Goal: Transaction & Acquisition: Purchase product/service

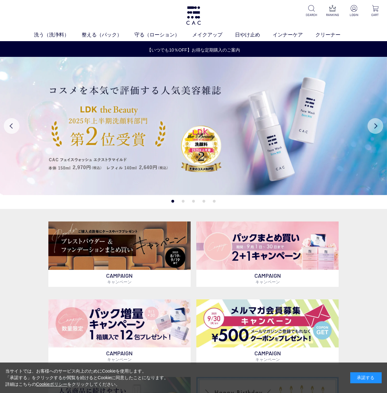
click at [370, 125] on button "Next" at bounding box center [375, 126] width 16 height 16
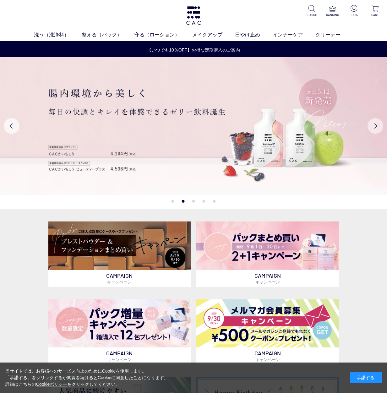
click at [372, 125] on button "Next" at bounding box center [375, 126] width 16 height 16
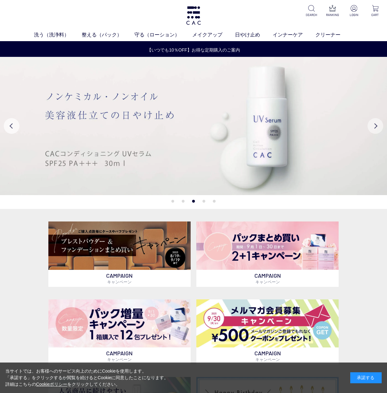
click at [372, 126] on button "Next" at bounding box center [375, 126] width 16 height 16
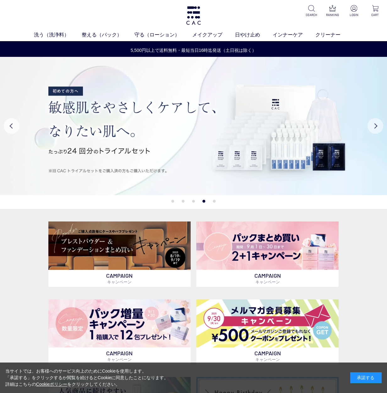
click at [371, 127] on button "Next" at bounding box center [375, 126] width 16 height 16
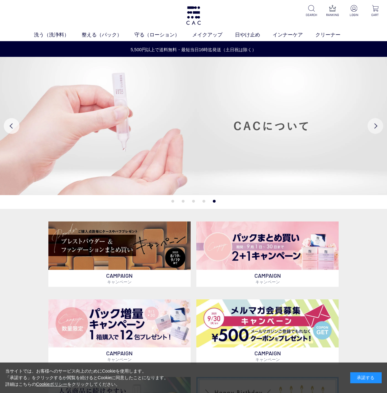
click at [370, 127] on button "Next" at bounding box center [375, 126] width 16 height 16
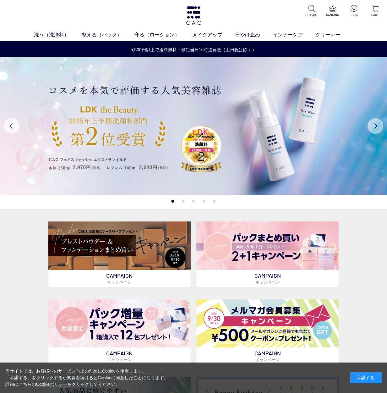
click at [370, 128] on button "Next" at bounding box center [375, 126] width 16 height 16
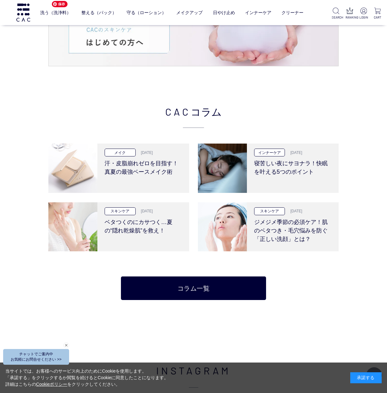
scroll to position [1151, 0]
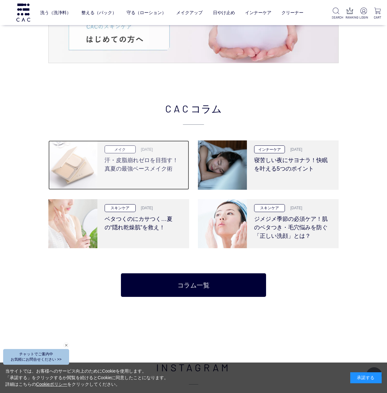
click at [130, 169] on h3 "汗・皮脂崩れゼロを目指す！真夏の最強ベースメイク術" at bounding box center [144, 163] width 78 height 20
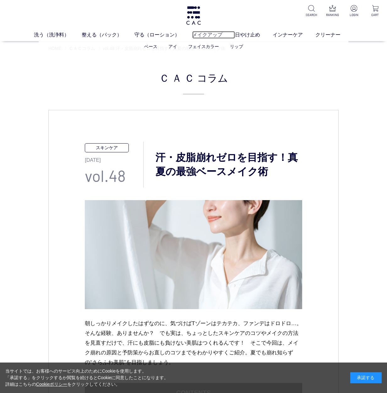
click at [210, 36] on link "メイクアップ" at bounding box center [213, 35] width 43 height 8
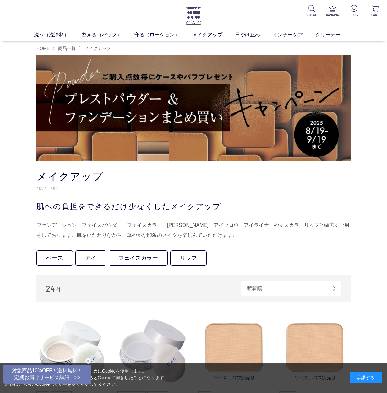
click at [193, 15] on img at bounding box center [193, 15] width 16 height 19
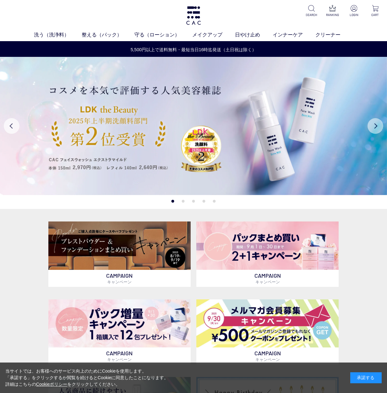
click at [378, 127] on button "Next" at bounding box center [375, 126] width 16 height 16
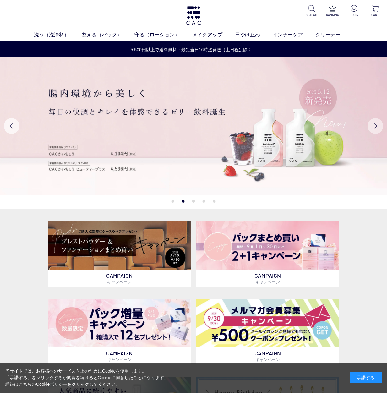
click at [378, 127] on button "Next" at bounding box center [375, 126] width 16 height 16
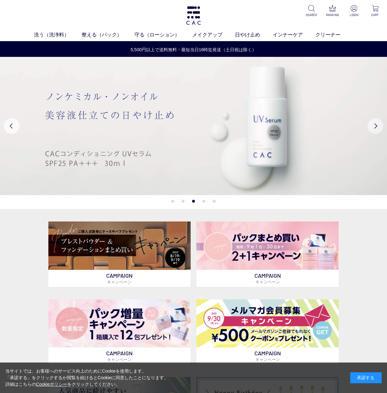
click at [378, 127] on button "Next" at bounding box center [375, 126] width 16 height 16
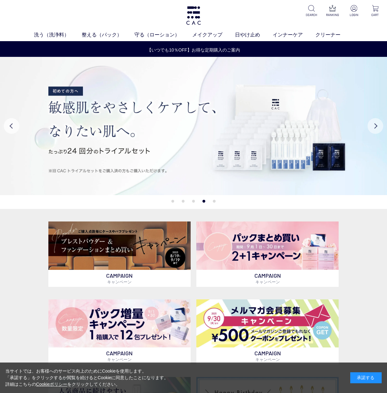
click at [378, 127] on button "Next" at bounding box center [375, 126] width 16 height 16
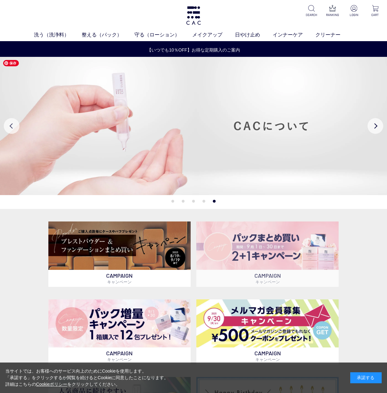
scroll to position [105, 0]
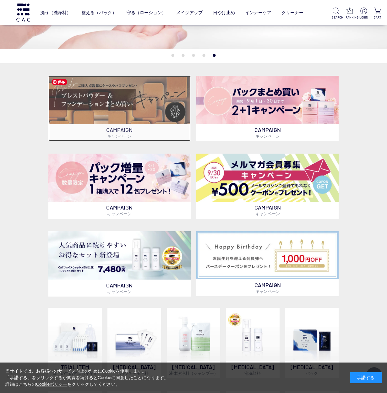
click at [164, 95] on img at bounding box center [119, 100] width 142 height 48
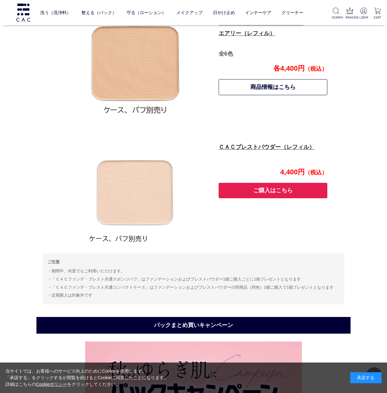
scroll to position [509, 0]
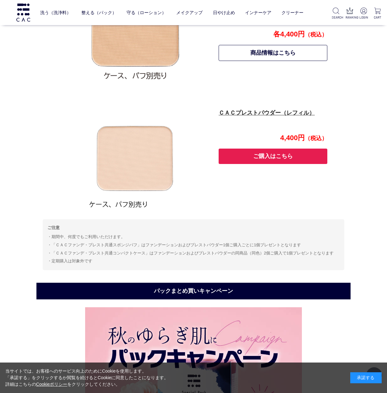
click at [272, 158] on button "ご購入はこちら" at bounding box center [273, 156] width 109 height 15
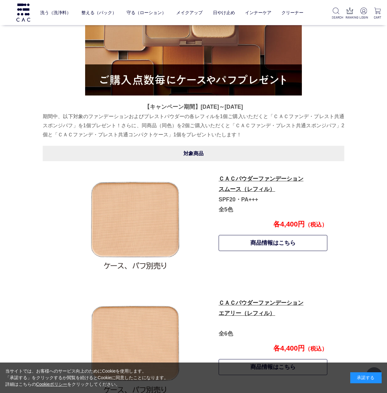
scroll to position [0, 0]
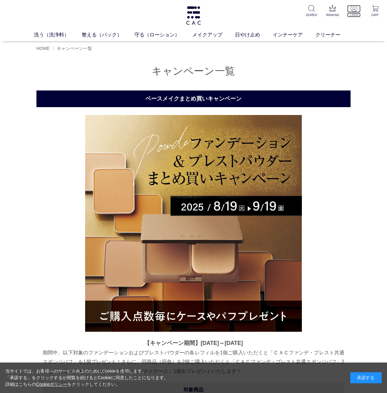
click at [358, 13] on p "LOGIN" at bounding box center [354, 15] width 14 height 5
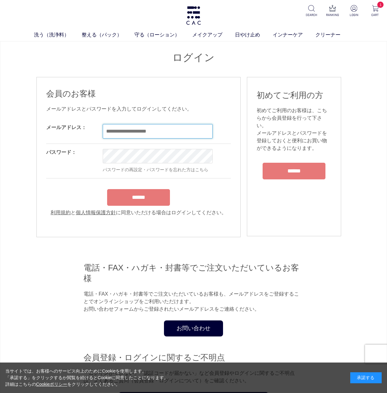
type input "**********"
click at [143, 193] on form "**********" at bounding box center [138, 167] width 185 height 97
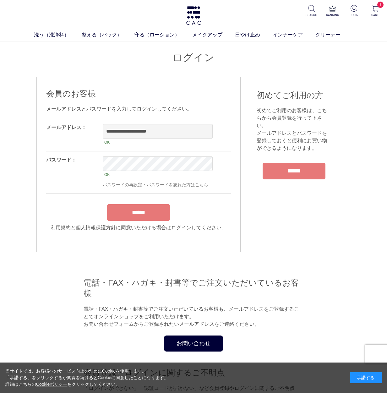
click at [158, 208] on input "******" at bounding box center [138, 212] width 63 height 17
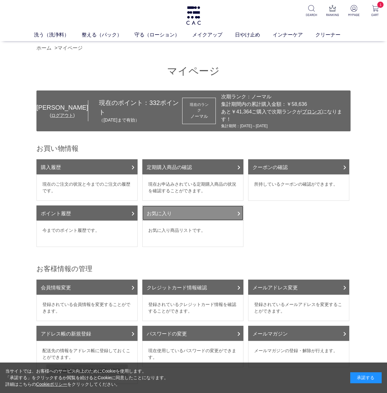
click at [200, 208] on link "お気に入り" at bounding box center [192, 212] width 101 height 15
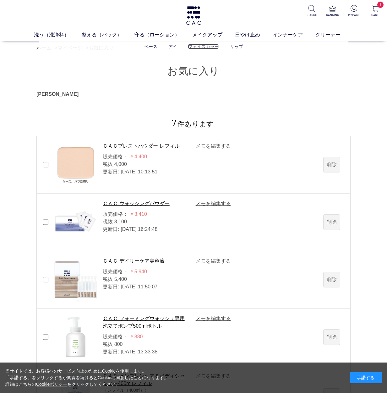
click at [201, 44] on link "フェイスカラー" at bounding box center [203, 46] width 31 height 5
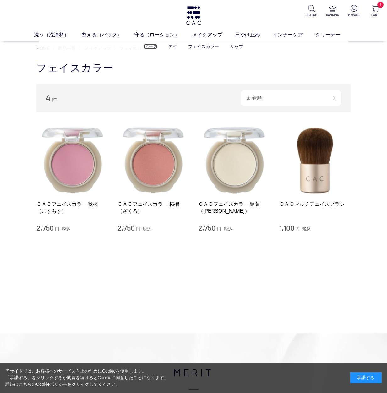
click at [147, 46] on link "ベース" at bounding box center [150, 46] width 13 height 5
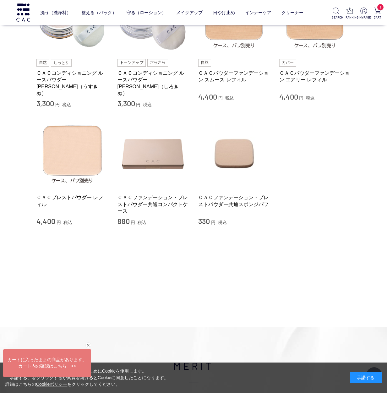
scroll to position [105, 0]
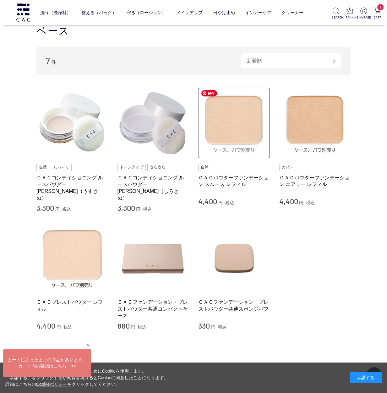
click at [261, 126] on img at bounding box center [234, 123] width 72 height 72
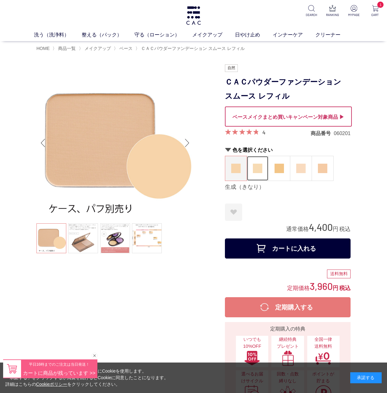
click at [261, 167] on img at bounding box center [257, 168] width 9 height 9
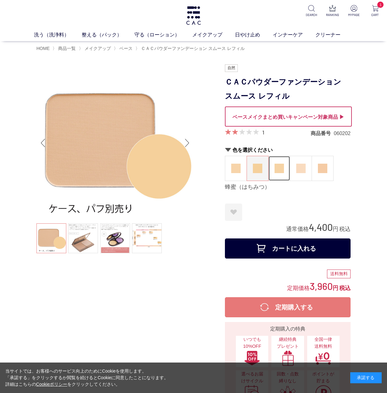
click at [280, 170] on img at bounding box center [278, 168] width 9 height 9
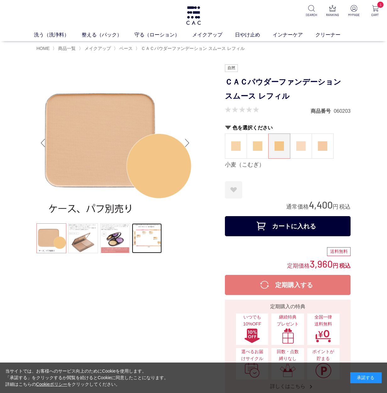
click at [149, 231] on link at bounding box center [147, 238] width 30 height 30
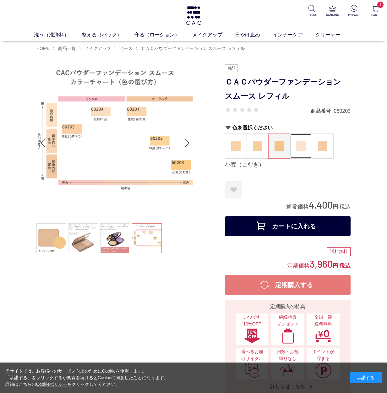
click at [306, 151] on figure at bounding box center [300, 146] width 21 height 24
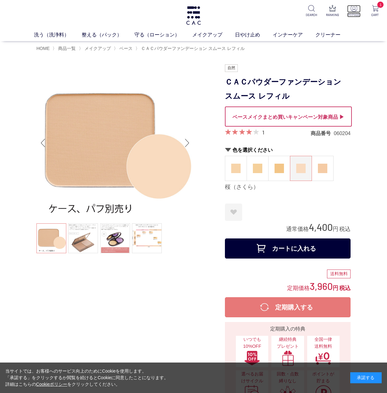
click at [356, 13] on p "MYPAGE" at bounding box center [354, 15] width 14 height 5
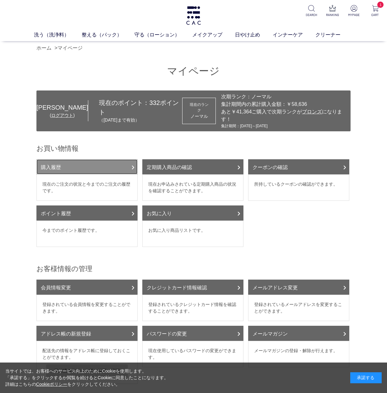
click at [100, 161] on link "購入履歴" at bounding box center [86, 166] width 101 height 15
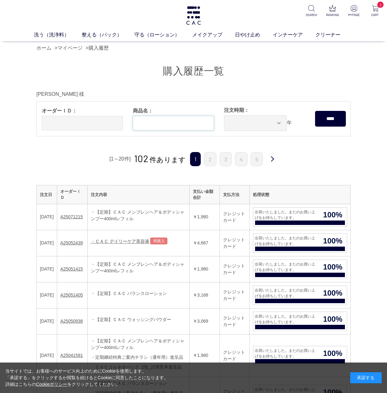
click at [199, 123] on input "text" at bounding box center [173, 123] width 81 height 14
type input "*"
type input "****"
click at [315, 111] on input "****" at bounding box center [330, 119] width 31 height 16
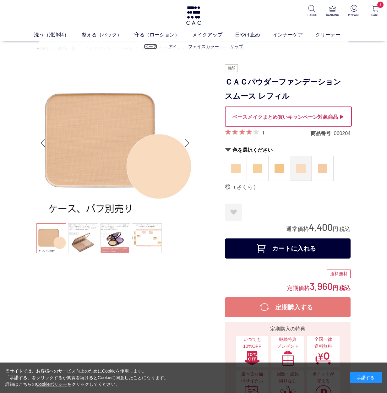
click at [148, 48] on link "ベース" at bounding box center [150, 46] width 13 height 5
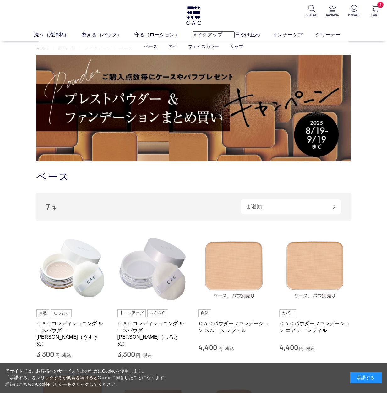
click at [199, 35] on link "メイクアップ" at bounding box center [213, 35] width 43 height 8
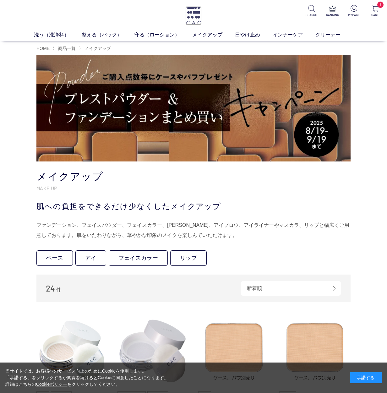
click at [194, 14] on img at bounding box center [193, 15] width 16 height 19
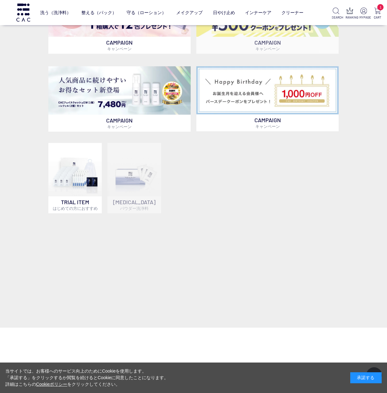
scroll to position [314, 0]
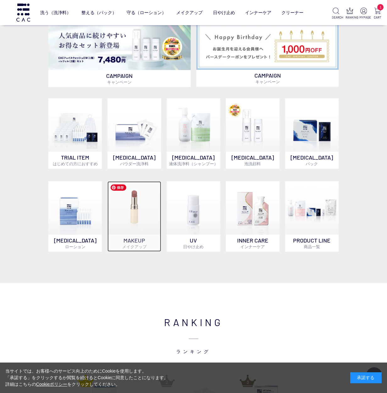
click at [148, 229] on img at bounding box center [133, 207] width 53 height 53
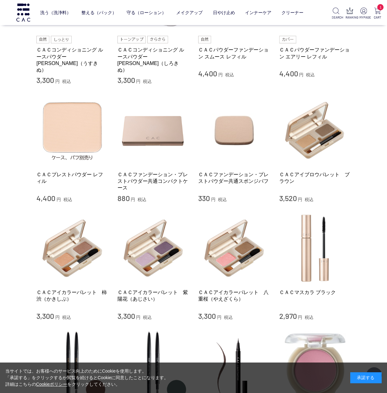
scroll to position [105, 0]
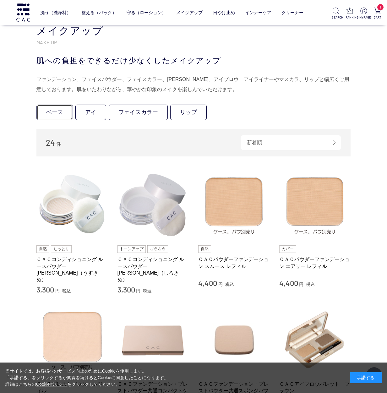
click at [60, 111] on link "ベース" at bounding box center [54, 112] width 36 height 15
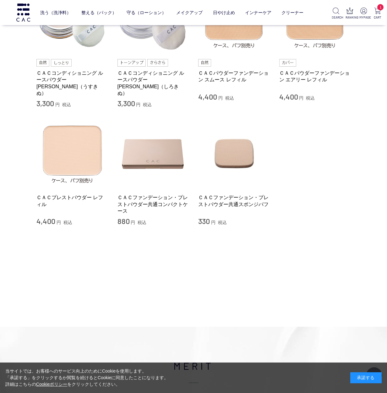
scroll to position [105, 0]
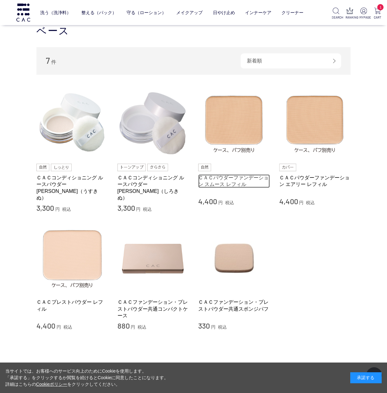
click at [246, 179] on link "ＣＡＣパウダーファンデーション スムース レフィル" at bounding box center [234, 181] width 72 height 14
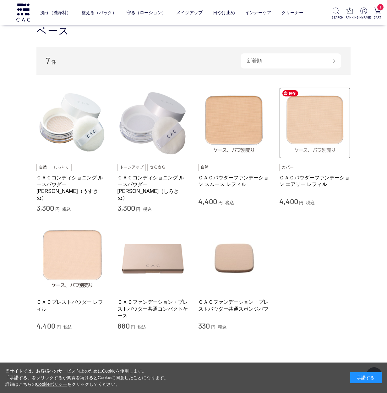
click at [327, 125] on img at bounding box center [315, 123] width 72 height 72
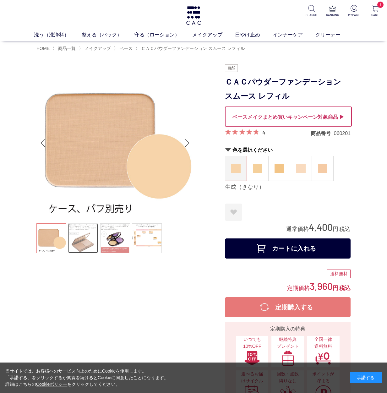
click at [71, 244] on link at bounding box center [83, 238] width 30 height 30
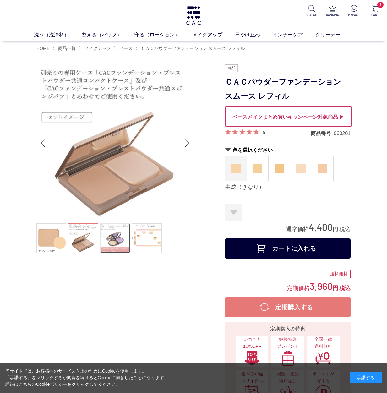
click at [113, 238] on link at bounding box center [115, 238] width 30 height 30
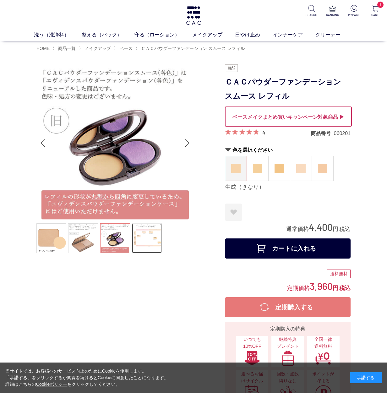
click at [159, 237] on link at bounding box center [147, 238] width 30 height 30
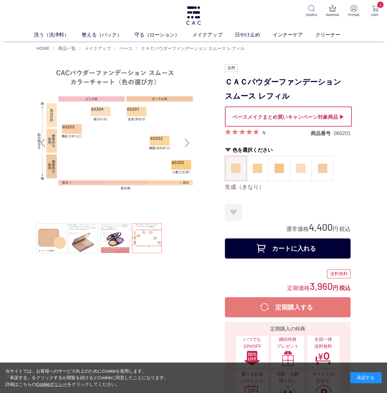
click at [132, 239] on ul at bounding box center [114, 238] width 157 height 31
click at [116, 241] on link at bounding box center [115, 238] width 30 height 30
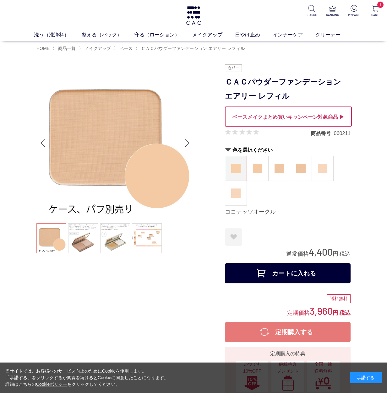
scroll to position [105, 0]
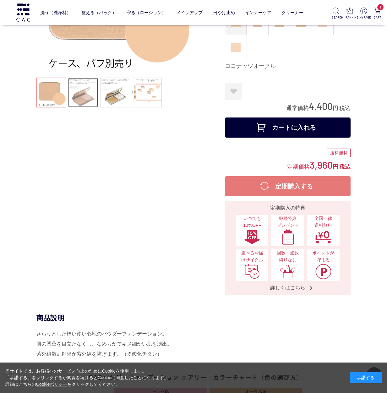
click at [90, 102] on link at bounding box center [83, 93] width 30 height 30
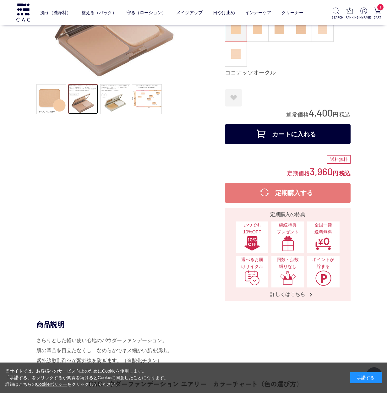
scroll to position [0, 0]
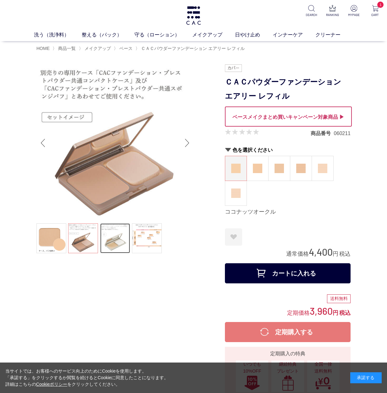
click at [117, 246] on link at bounding box center [115, 238] width 30 height 30
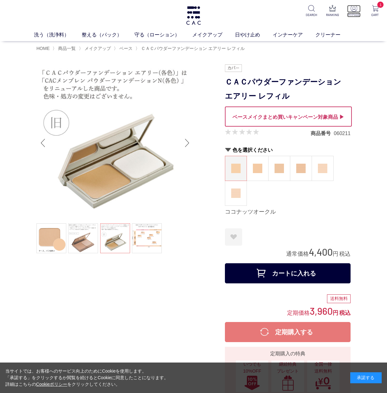
click at [352, 13] on p "MYPAGE" at bounding box center [354, 15] width 14 height 5
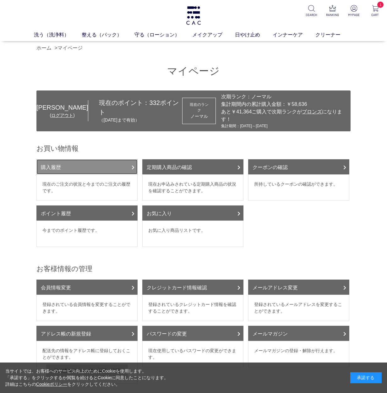
click at [103, 159] on link "購入履歴" at bounding box center [86, 166] width 101 height 15
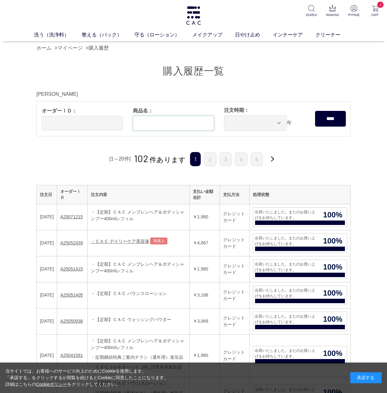
click at [166, 124] on input "text" at bounding box center [173, 123] width 81 height 14
type input "**********"
click at [315, 111] on input "****" at bounding box center [330, 119] width 31 height 16
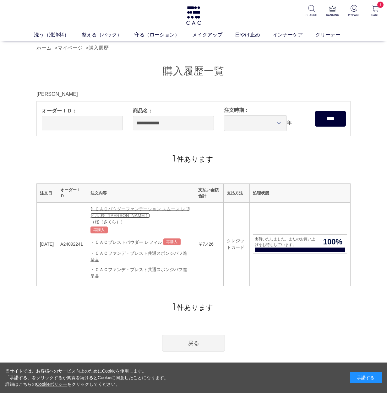
click at [170, 208] on link "・ＣＡＣパウダーファンデーション スムース レフィル 桜（さくら）" at bounding box center [139, 212] width 99 height 12
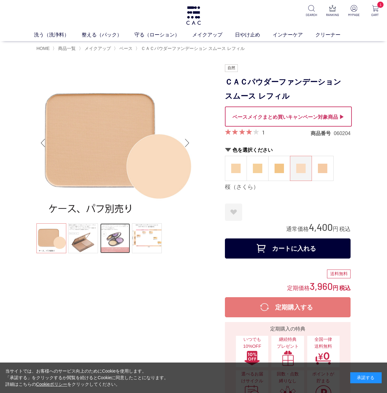
click at [111, 246] on link at bounding box center [115, 238] width 30 height 30
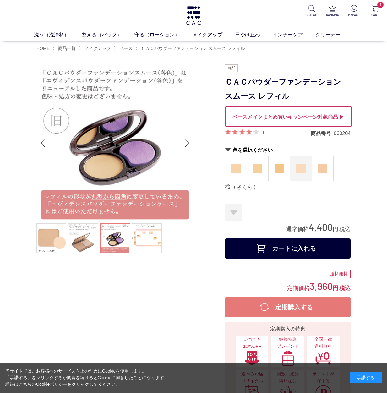
click at [294, 249] on button "カートに入れる" at bounding box center [288, 248] width 126 height 20
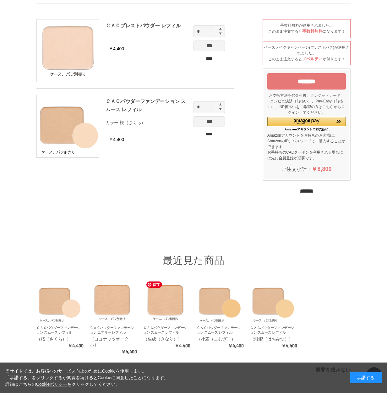
scroll to position [78, 0]
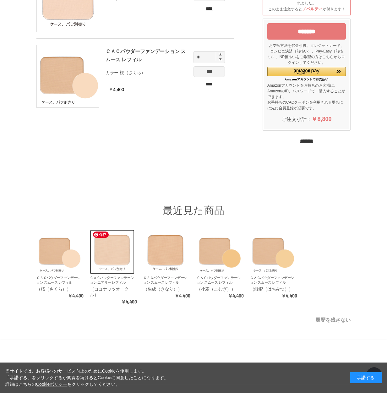
click at [112, 262] on img at bounding box center [112, 252] width 45 height 45
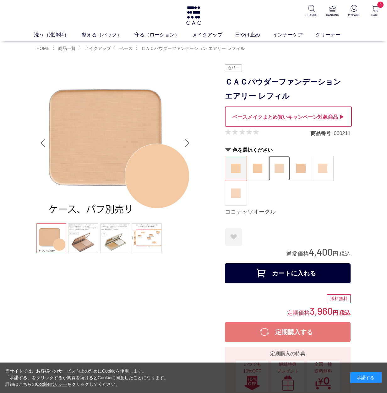
click at [287, 166] on figure at bounding box center [278, 168] width 21 height 24
click at [297, 166] on img at bounding box center [300, 168] width 9 height 9
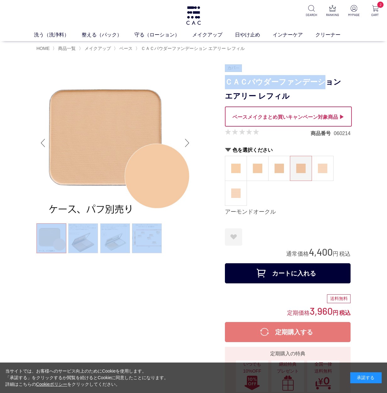
drag, startPoint x: 281, startPoint y: 80, endPoint x: 319, endPoint y: 80, distance: 37.7
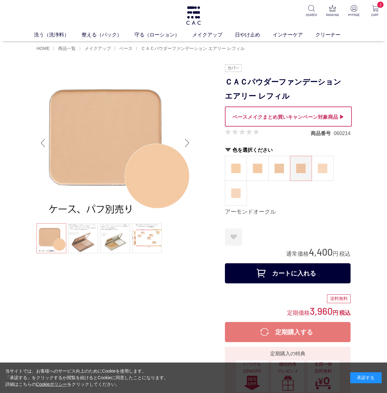
click at [330, 82] on h1 "ＣＡＣパウダーファンデーション エアリー レフィル" at bounding box center [288, 89] width 126 height 28
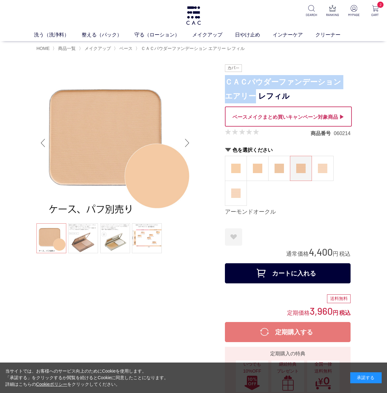
drag, startPoint x: 228, startPoint y: 81, endPoint x: 246, endPoint y: 92, distance: 21.6
click at [246, 92] on h1 "ＣＡＣパウダーファンデーション エアリー レフィル" at bounding box center [288, 89] width 126 height 28
copy h1 "ＣＡＣパウダーファンデーション エアリー"
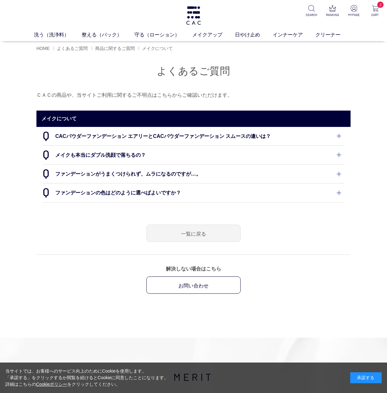
click at [256, 138] on dt "CACパウダーファンデーション エアリーとCACパウダーファンデーション スムースの違いは？" at bounding box center [193, 136] width 301 height 19
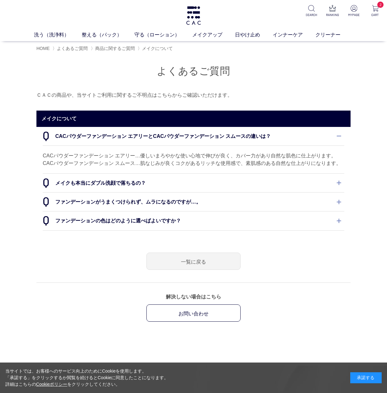
click at [205, 224] on dt "ファンデーションの色はどのように選べばよいですか？" at bounding box center [193, 220] width 301 height 19
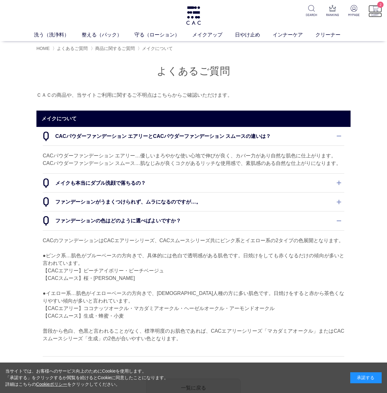
click at [379, 12] on p "2" at bounding box center [375, 9] width 14 height 8
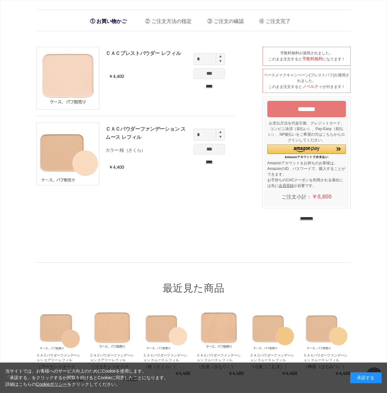
click at [325, 115] on input "*******" at bounding box center [306, 109] width 78 height 16
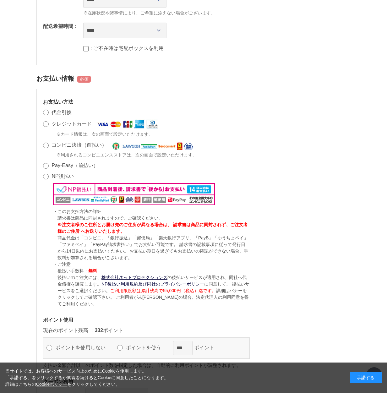
scroll to position [553, 0]
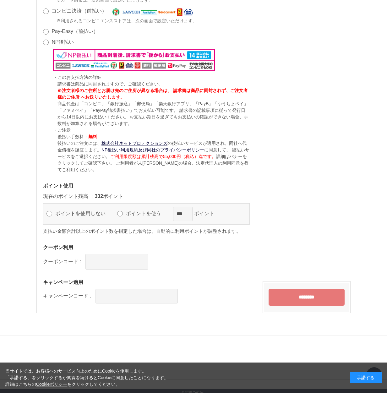
click at [144, 214] on label "ポイントを使う" at bounding box center [146, 213] width 44 height 5
click at [333, 298] on input "********" at bounding box center [306, 297] width 76 height 17
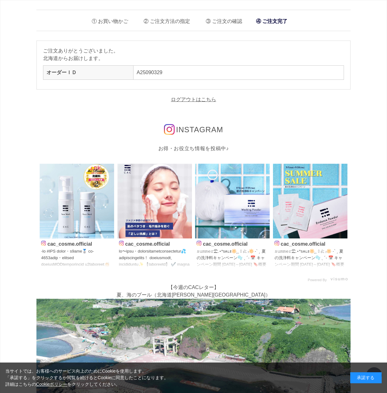
scroll to position [185, 0]
